Goal: Answer question/provide support: Answer question/provide support

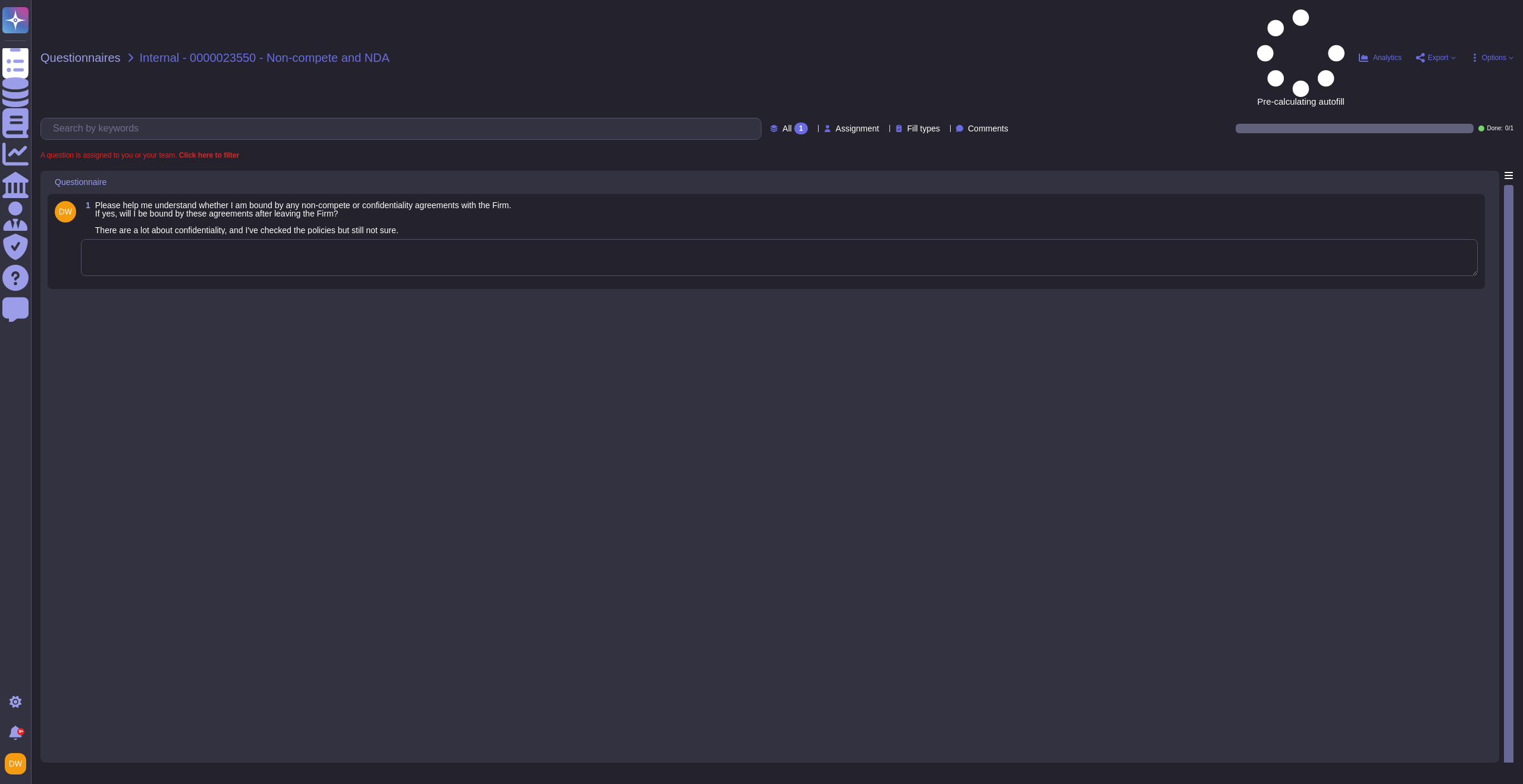
click at [290, 239] on textarea at bounding box center [780, 257] width 1398 height 37
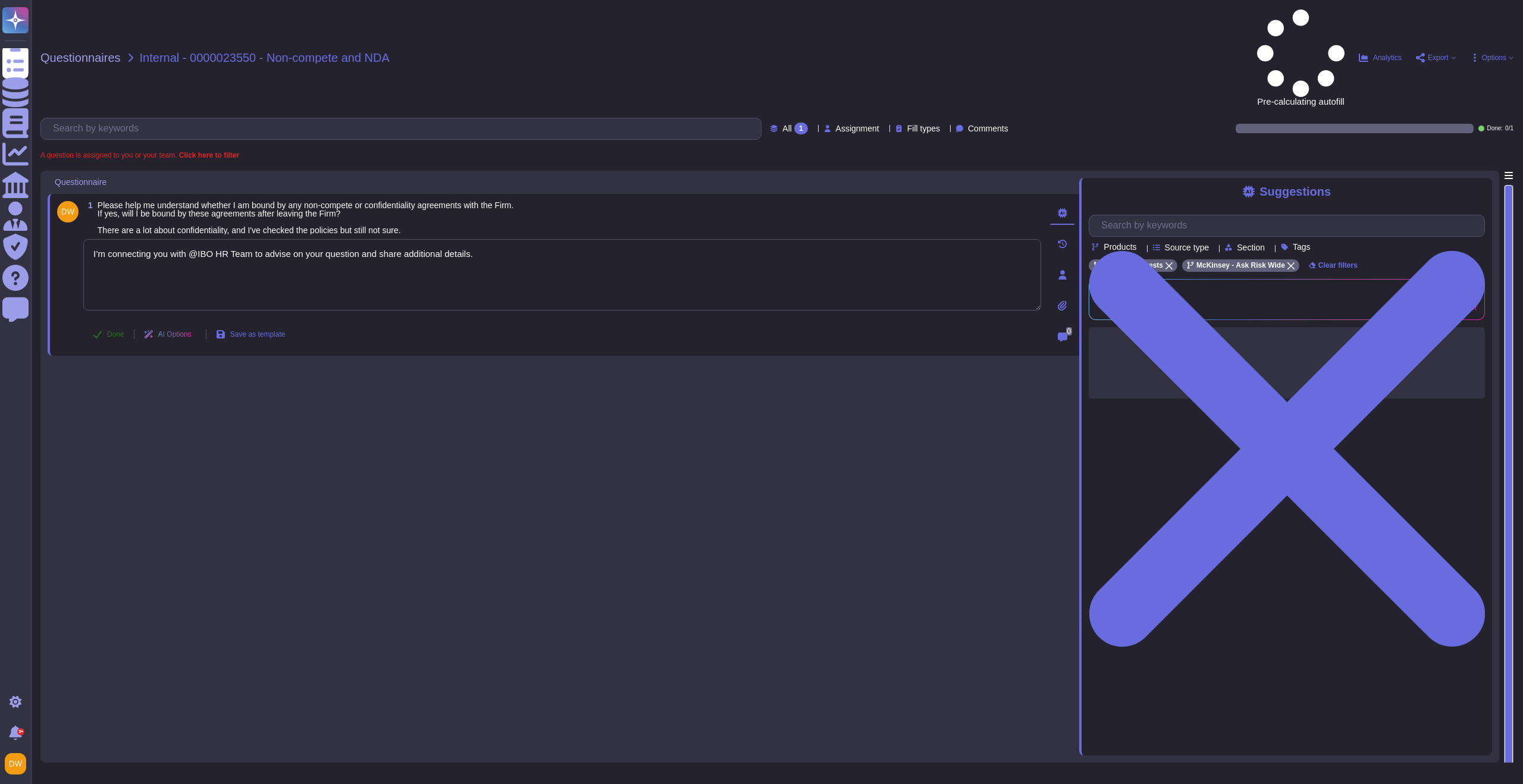
type textarea "I’m connecting you with @IBO HR Team to advise on your question and share addit…"
click at [123, 323] on button "Done" at bounding box center [109, 334] width 51 height 24
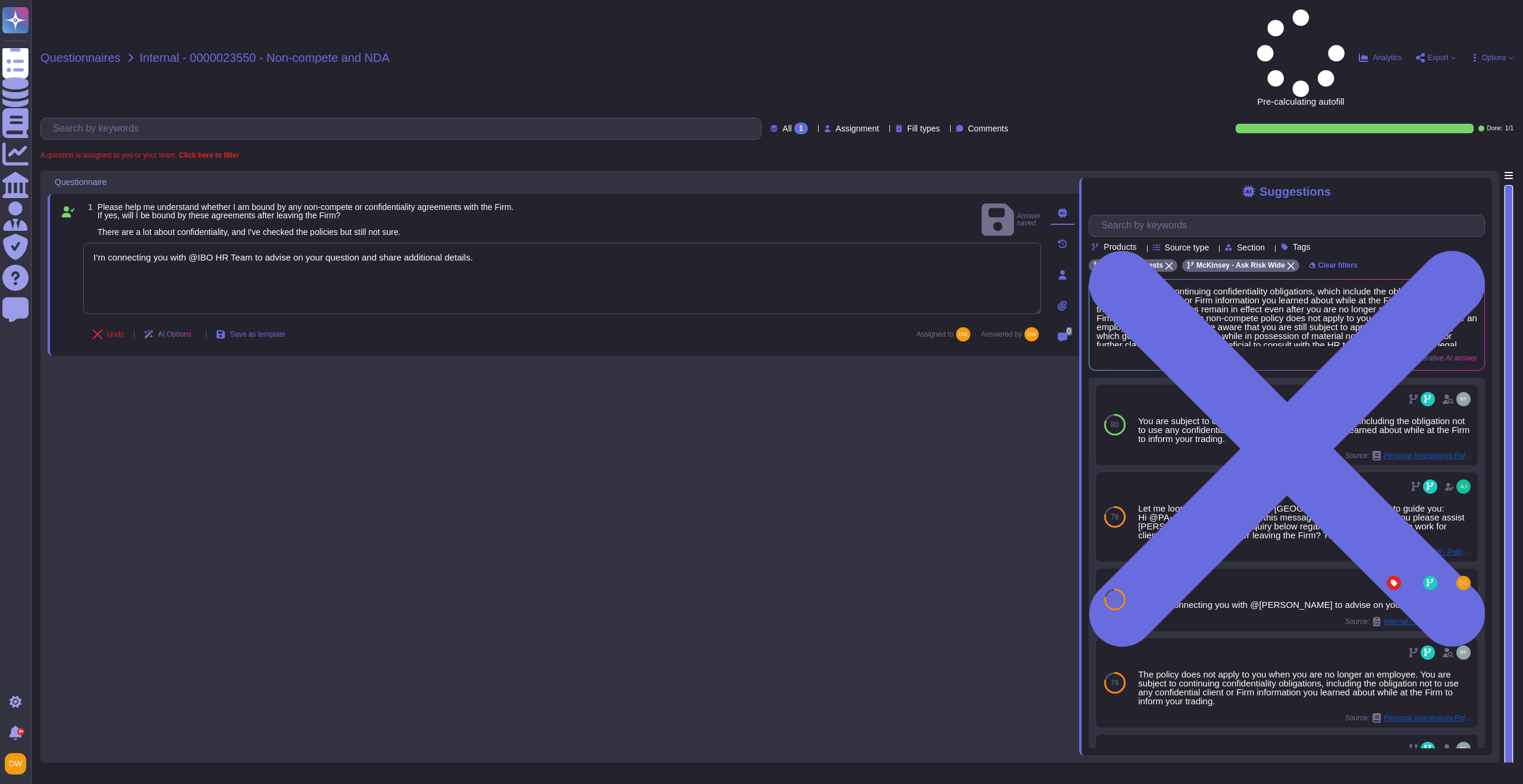
click at [94, 52] on span "Questionnaires" at bounding box center [80, 58] width 80 height 12
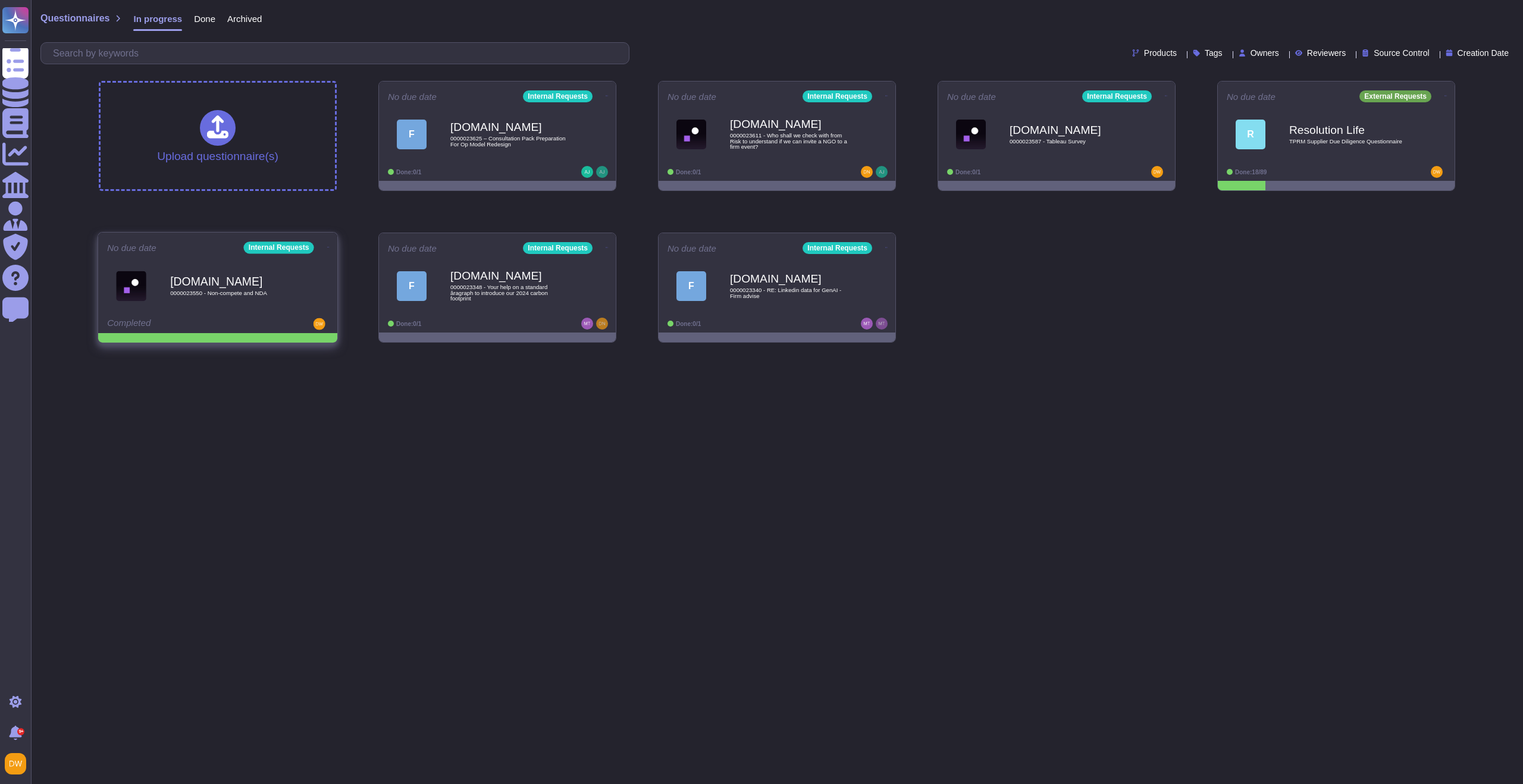
click at [327, 245] on icon at bounding box center [328, 247] width 2 height 3
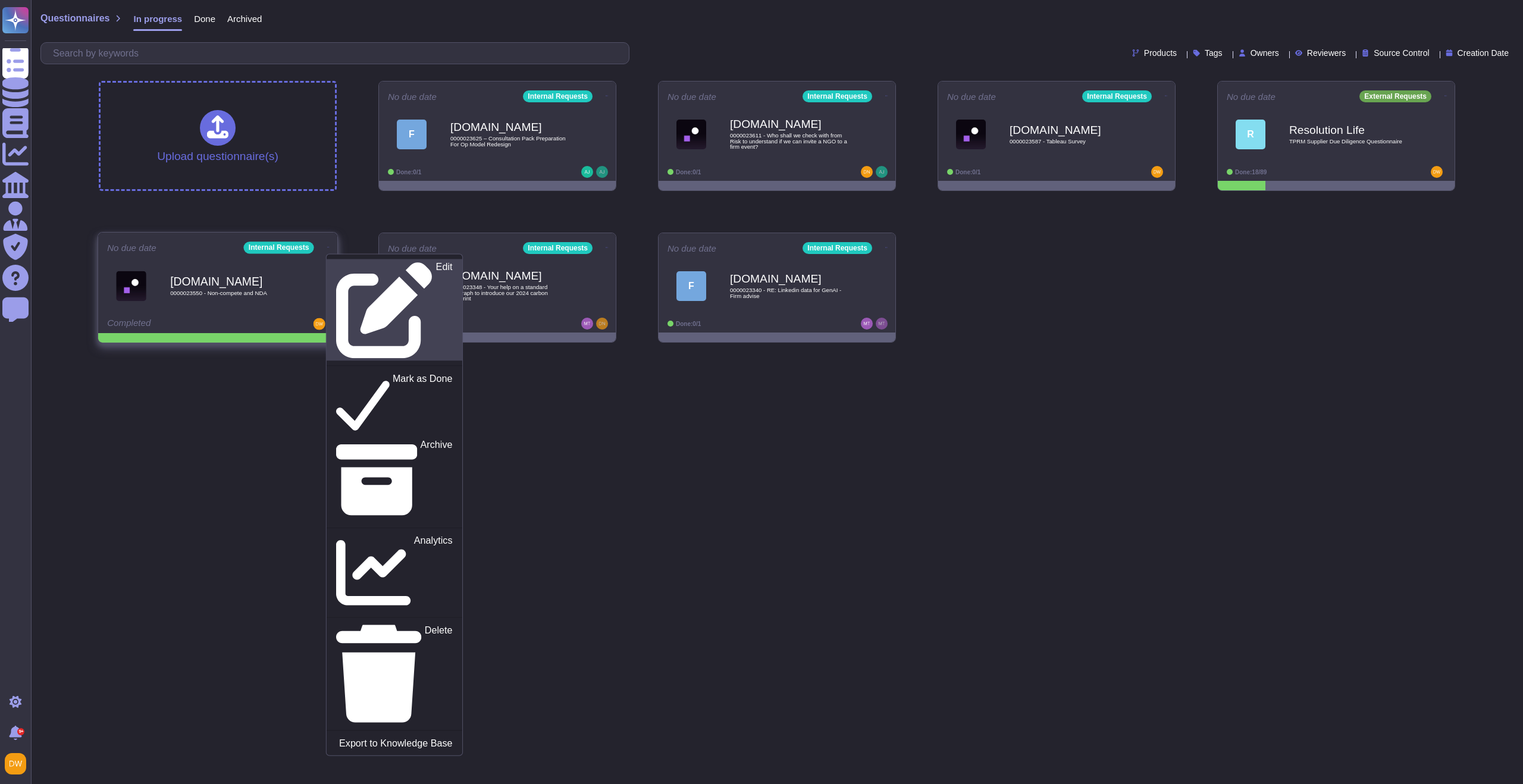
click at [436, 268] on p "Edit" at bounding box center [444, 311] width 17 height 96
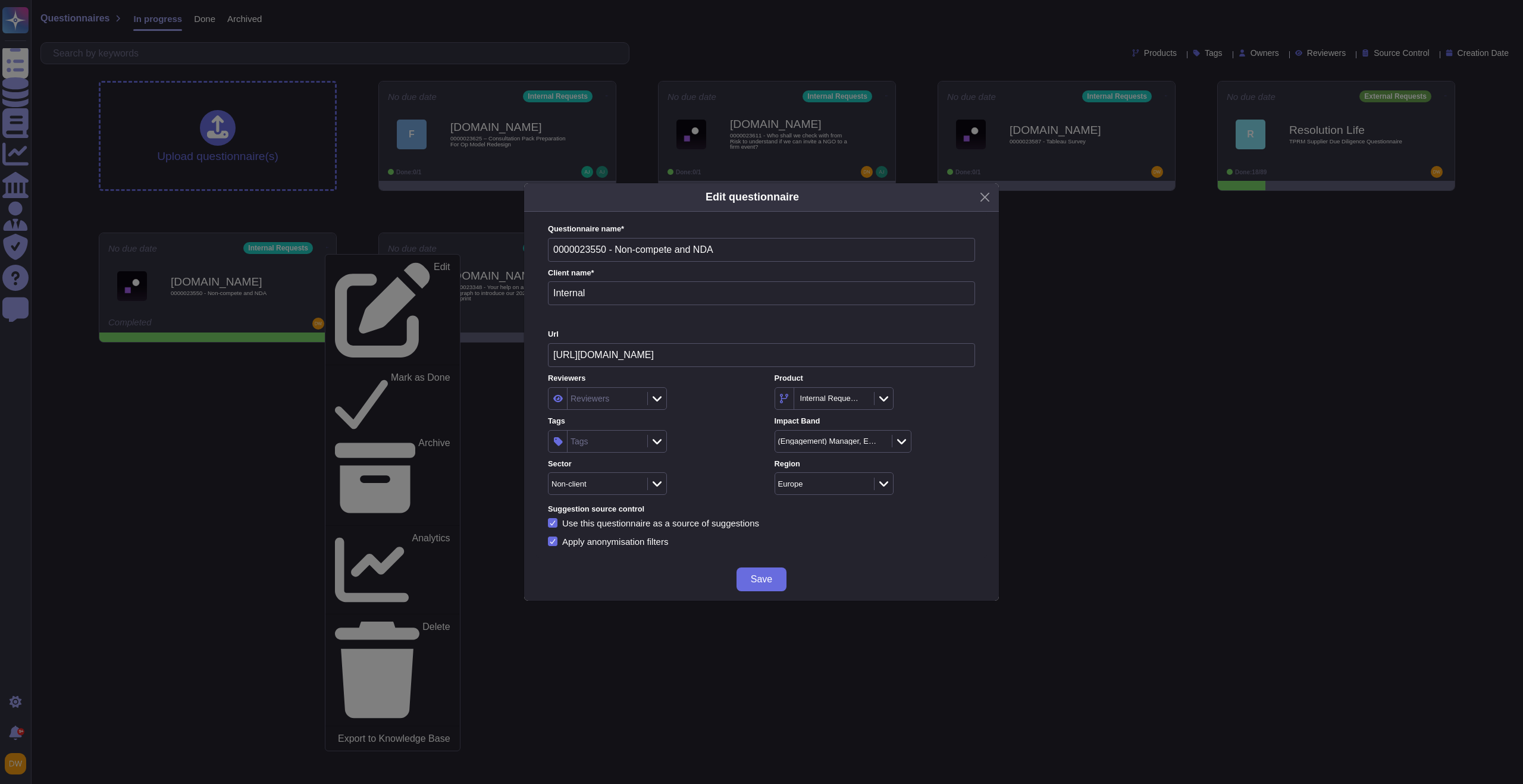
click at [618, 437] on div "Tags" at bounding box center [605, 441] width 77 height 21
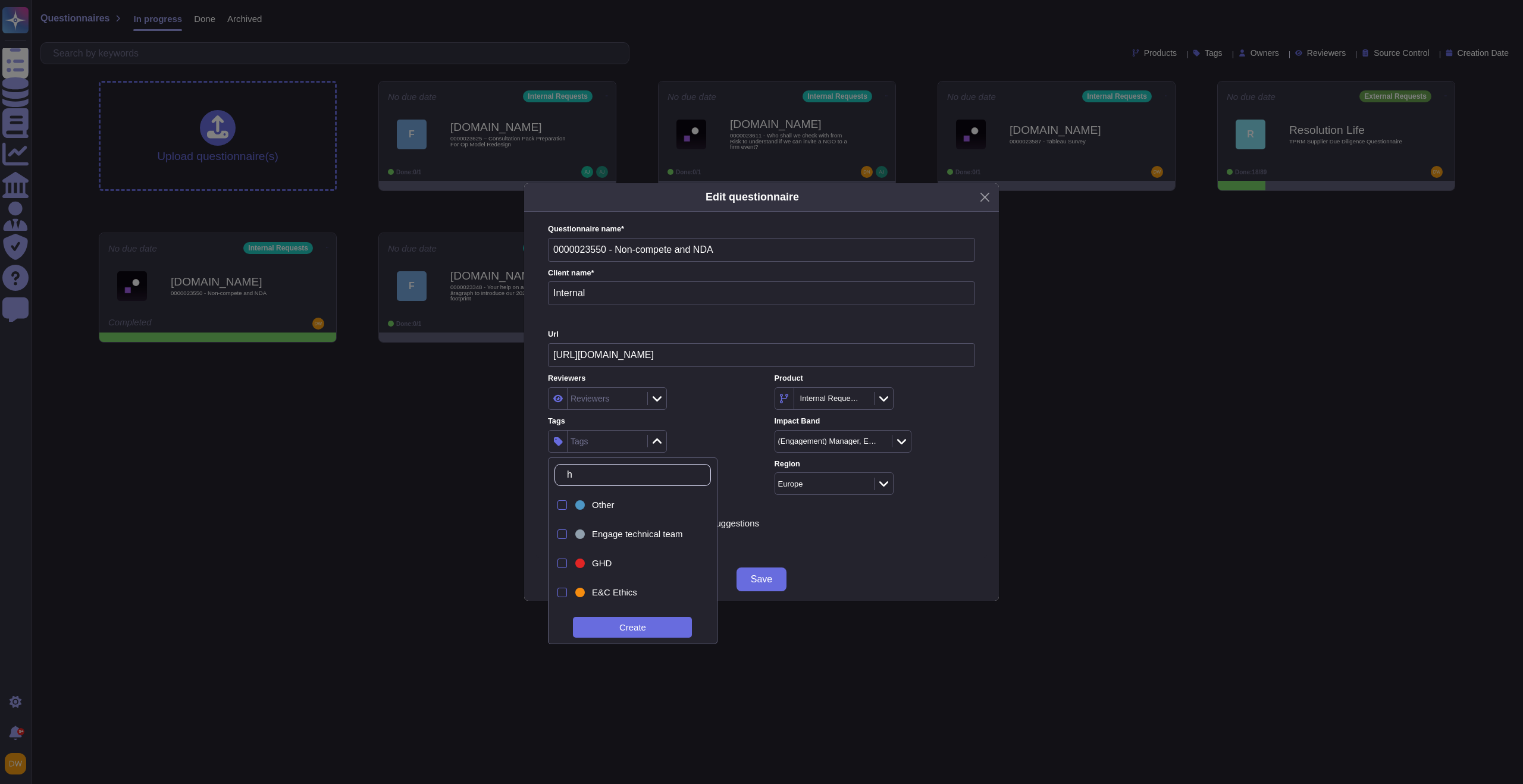
type input "hr"
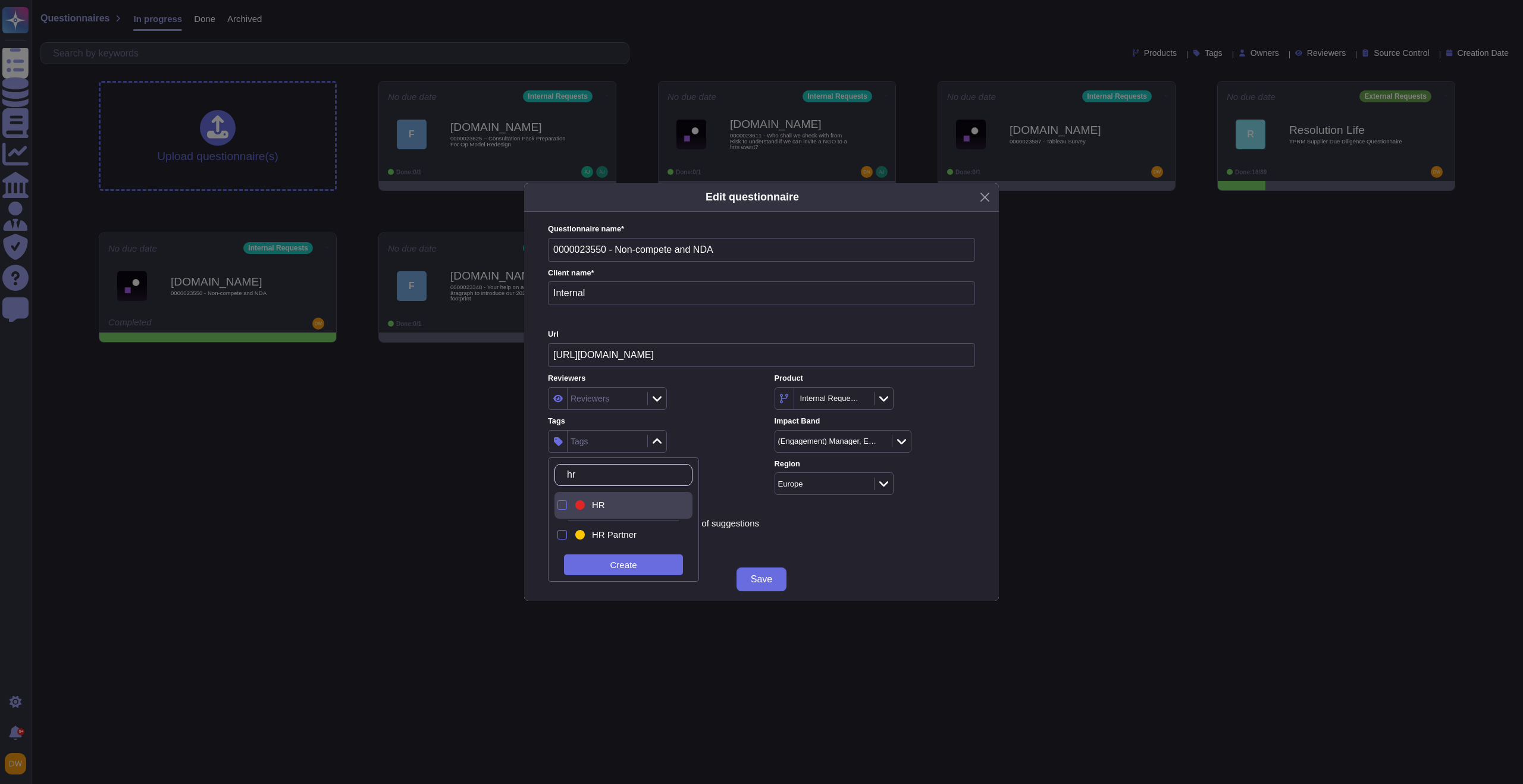
click at [626, 506] on div "HR" at bounding box center [634, 505] width 84 height 11
click at [722, 436] on div "HR" at bounding box center [649, 441] width 200 height 23
click at [762, 580] on span "Save" at bounding box center [762, 579] width 21 height 9
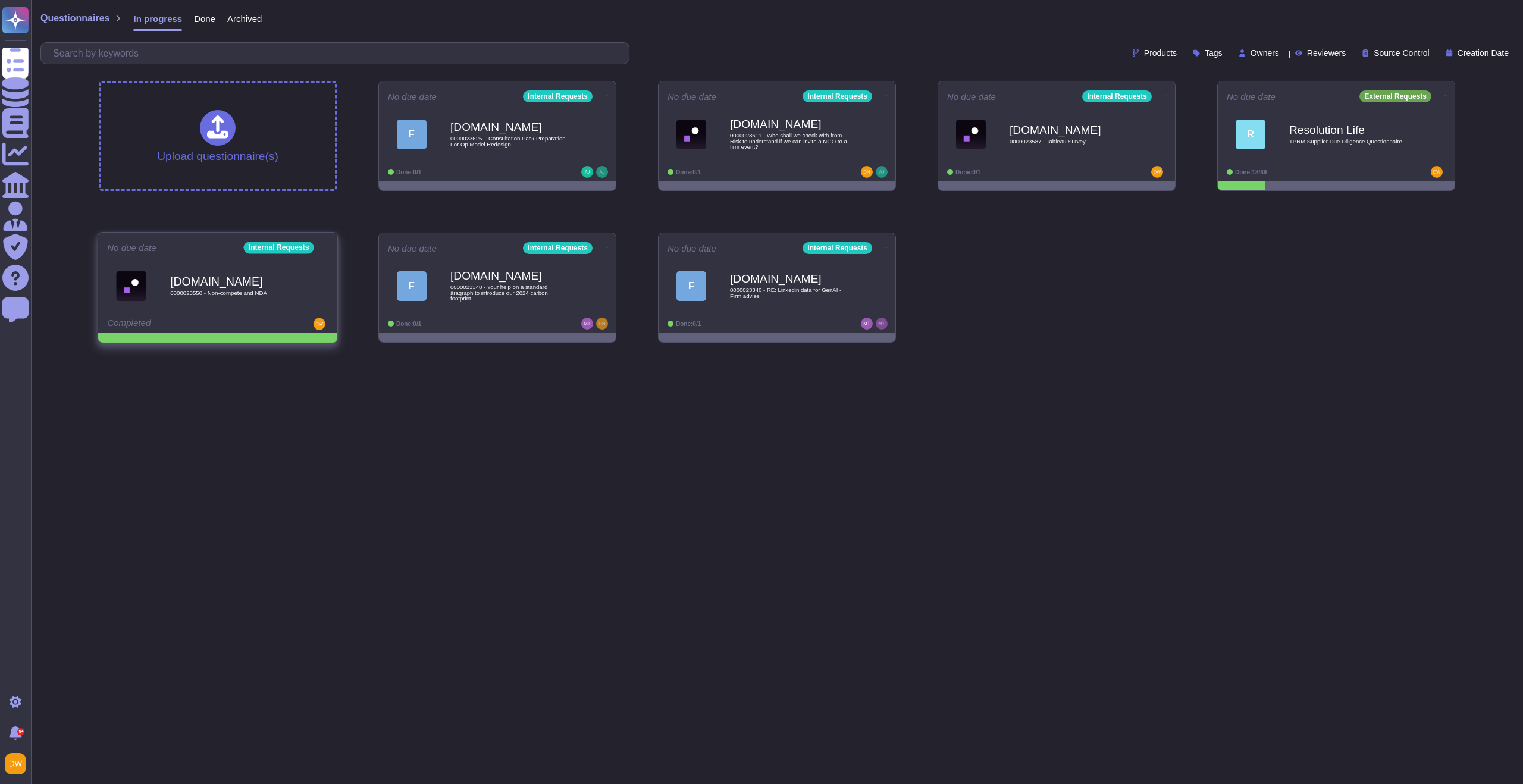
click at [327, 245] on icon at bounding box center [328, 247] width 2 height 3
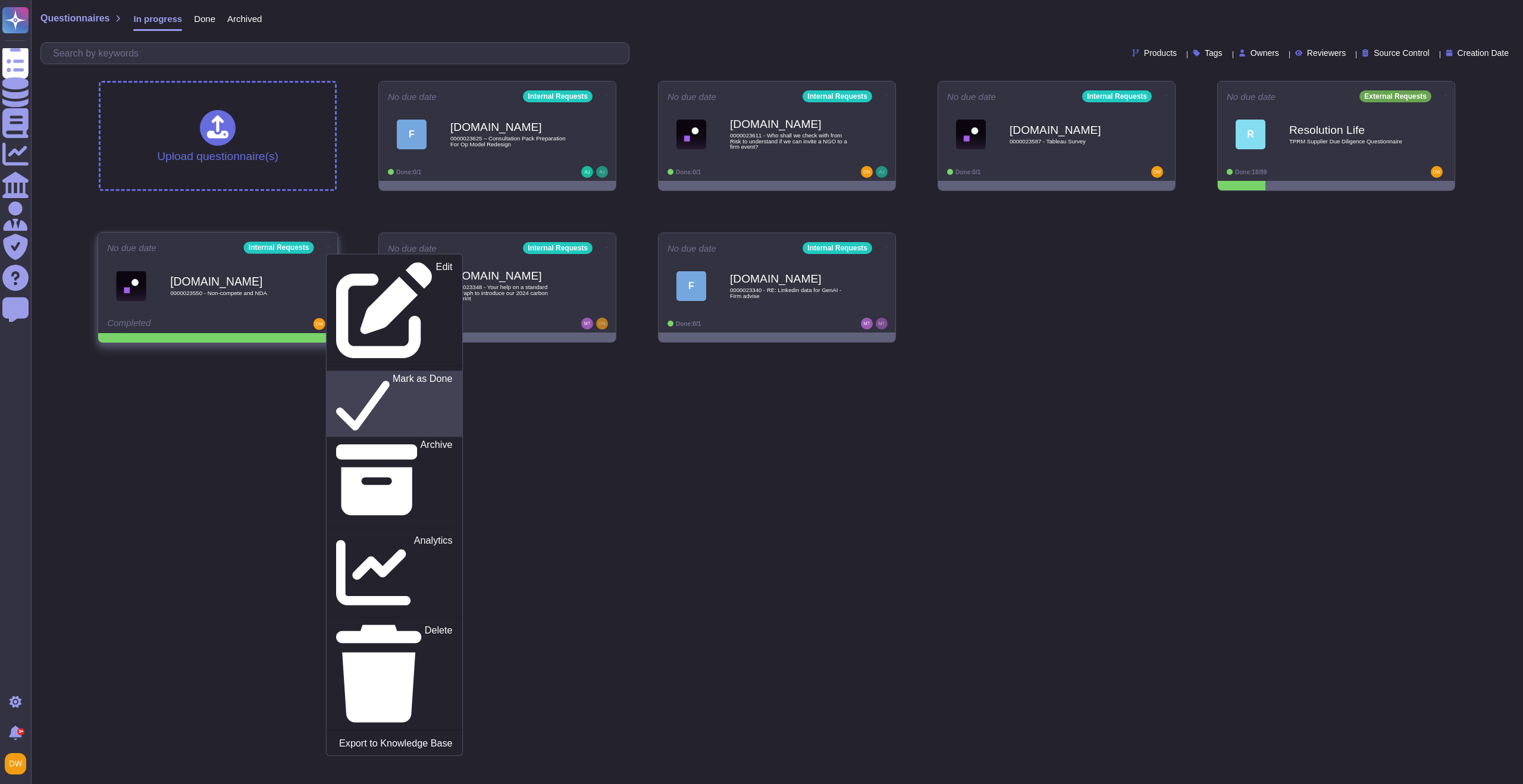
click at [393, 374] on p "Mark as Done" at bounding box center [423, 404] width 60 height 61
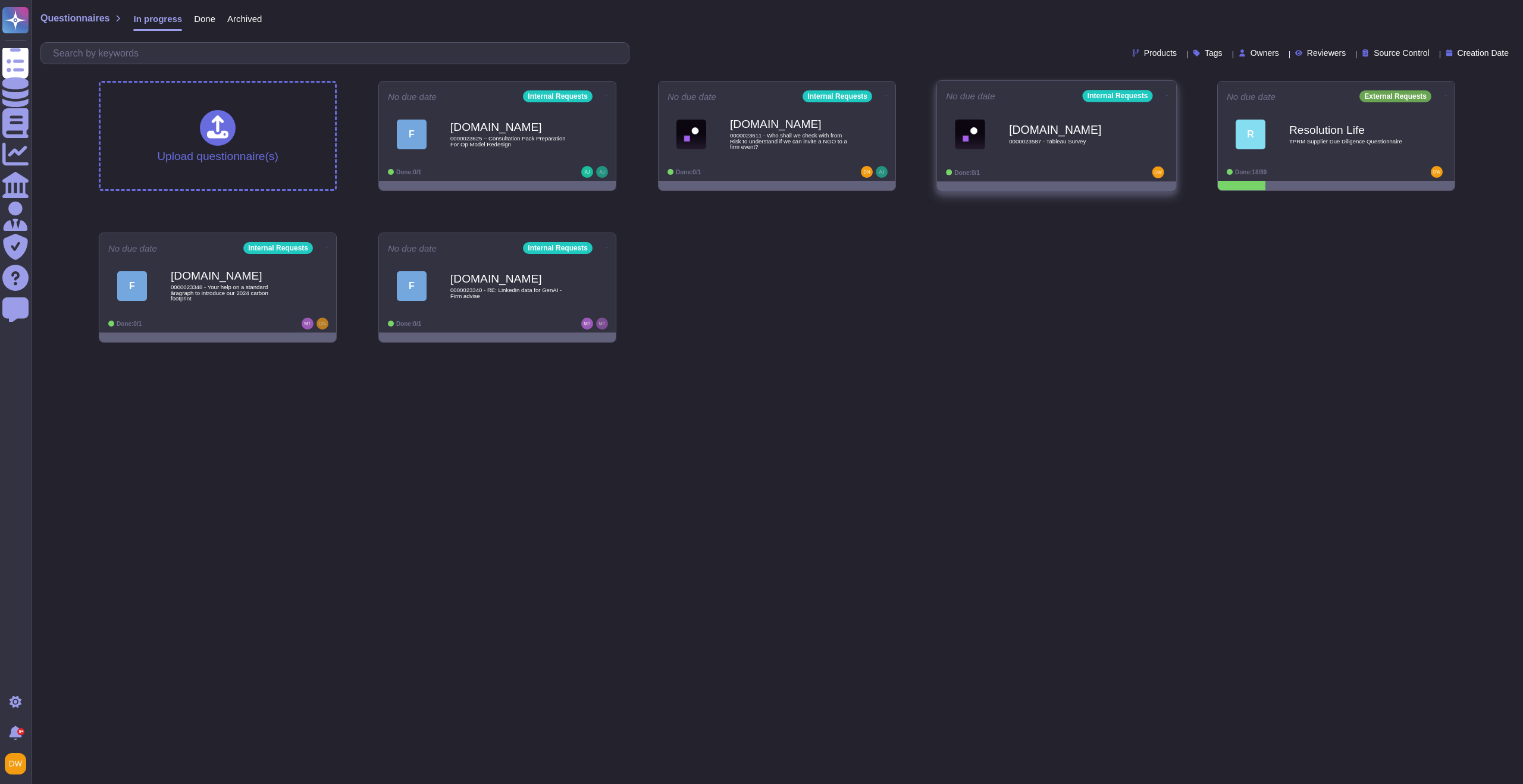
click at [1059, 156] on div "[DOMAIN_NAME] 0000023587 - Tableau Survey" at bounding box center [1069, 134] width 120 height 48
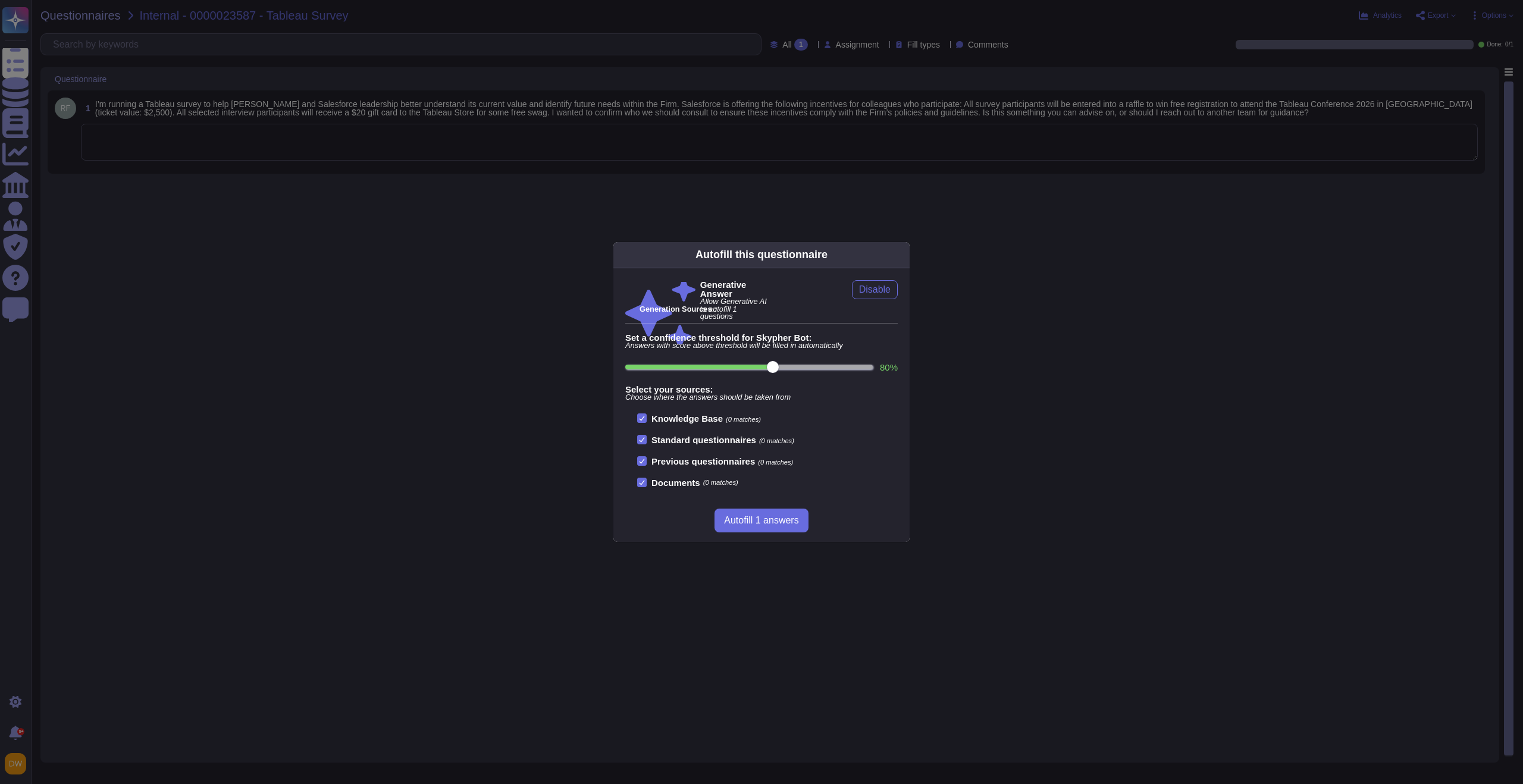
click at [481, 231] on div "Autofill this questionnaire Generative Answer Allow Generative AI to autofill 1…" at bounding box center [762, 392] width 1523 height 784
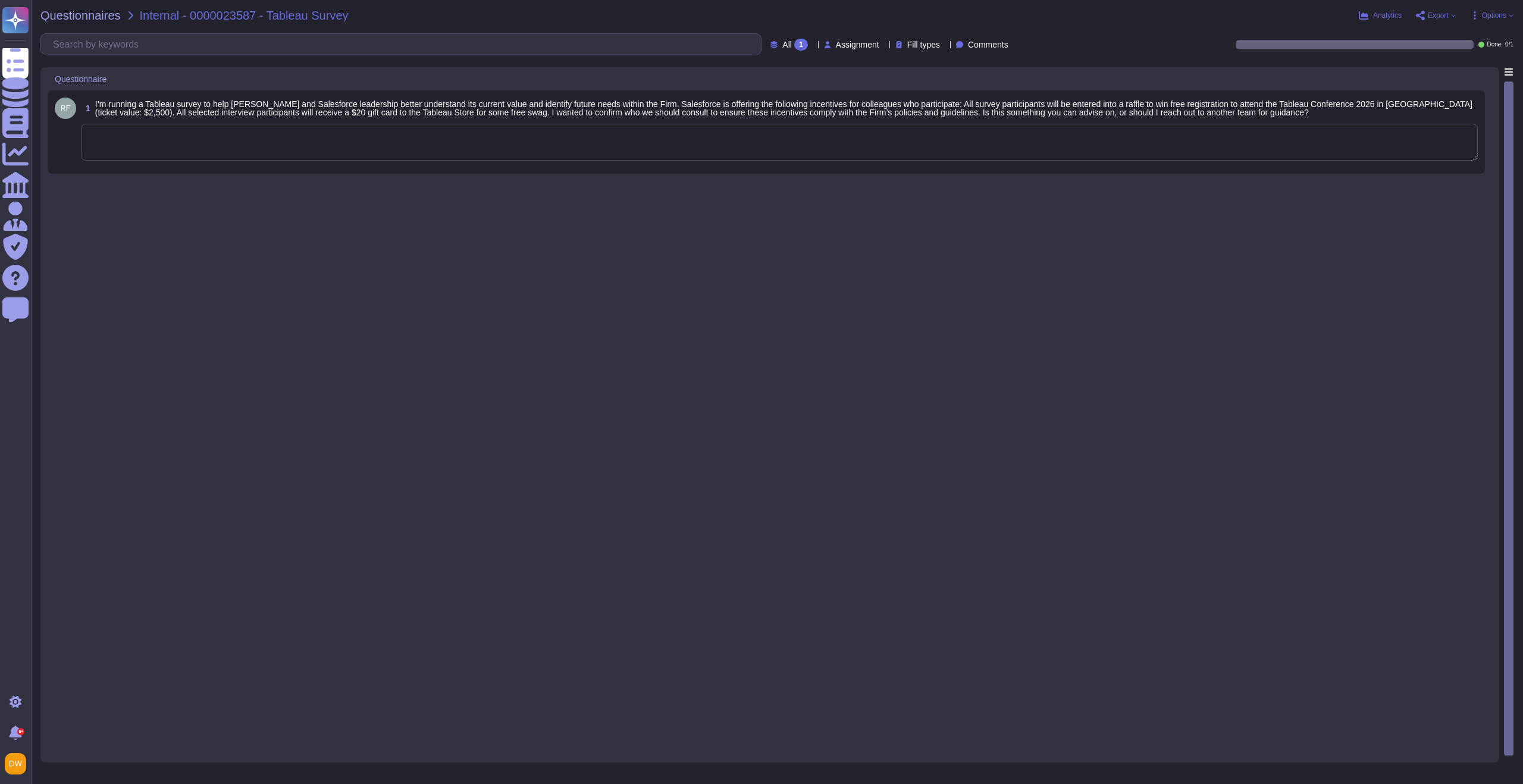
click at [494, 141] on textarea at bounding box center [780, 142] width 1398 height 37
